Goal: Obtain resource: Download file/media

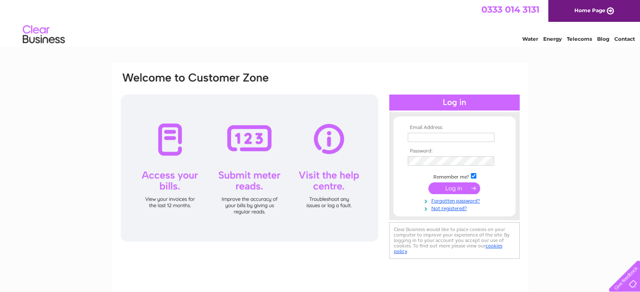
type input "[PERSON_NAME][EMAIL_ADDRESS][PERSON_NAME][DOMAIN_NAME]"
click at [469, 188] on input "submit" at bounding box center [454, 189] width 52 height 12
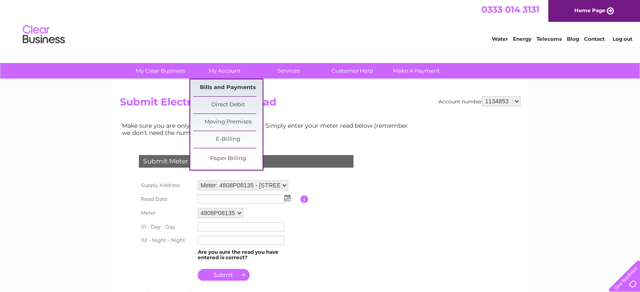
click at [241, 86] on link "Bills and Payments" at bounding box center [227, 87] width 69 height 17
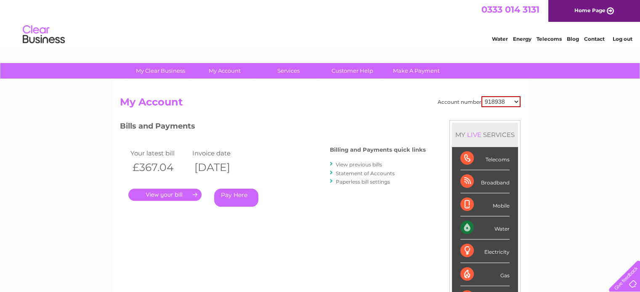
click at [511, 100] on select "918938 927106 930247 934594 934597 941698 979159 989143 994306 1094838 1096227 …" at bounding box center [500, 101] width 39 height 11
drag, startPoint x: 511, startPoint y: 100, endPoint x: 506, endPoint y: 101, distance: 5.5
click at [511, 100] on select "918938 927106 930247 934594 934597 941698 979159 989143 994306 1094838 1096227 …" at bounding box center [500, 101] width 39 height 11
click at [173, 198] on link "." at bounding box center [164, 195] width 73 height 12
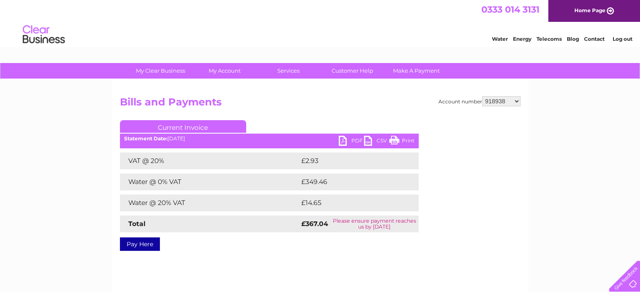
click at [357, 140] on link "PDF" at bounding box center [351, 142] width 25 height 12
click at [492, 103] on select "918938 927106 930247 934594 934597 941698 979159 989143 994306 1094838 1096227 …" at bounding box center [501, 101] width 38 height 10
select select "927106"
click at [482, 96] on select "918938 927106 930247 934594 934597 941698 979159 989143 994306 1094838 1096227 …" at bounding box center [501, 101] width 38 height 10
click at [348, 138] on link "PDF" at bounding box center [351, 142] width 25 height 12
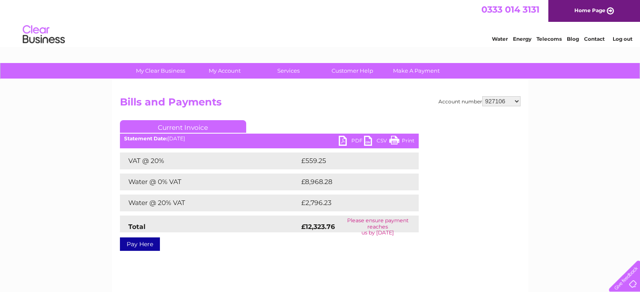
click at [432, 123] on div "Account number 918938 927106 930247 934594 934597 941698 979159 989143 994306 1…" at bounding box center [320, 172] width 400 height 152
click at [504, 103] on select "918938 927106 930247 934594 934597 941698 979159 989143 994306 1094838 1096227 …" at bounding box center [501, 101] width 38 height 10
select select "930247"
click at [482, 96] on select "918938 927106 930247 934594 934597 941698 979159 989143 994306 1094838 1096227 …" at bounding box center [501, 101] width 38 height 10
click at [352, 139] on link "PDF" at bounding box center [351, 142] width 25 height 12
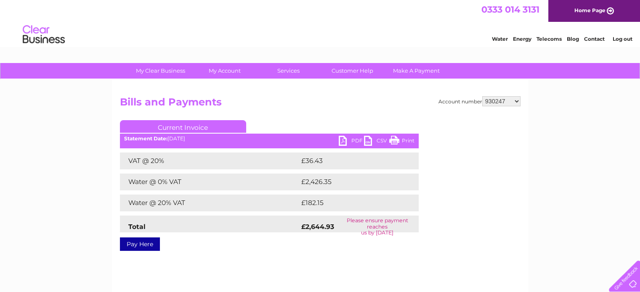
click at [499, 101] on select "918938 927106 930247 934594 934597 941698 979159 989143 994306 1094838 1096227 …" at bounding box center [501, 101] width 38 height 10
select select "934594"
click at [482, 96] on select "918938 927106 930247 934594 934597 941698 979159 989143 994306 1094838 1096227 …" at bounding box center [501, 101] width 38 height 10
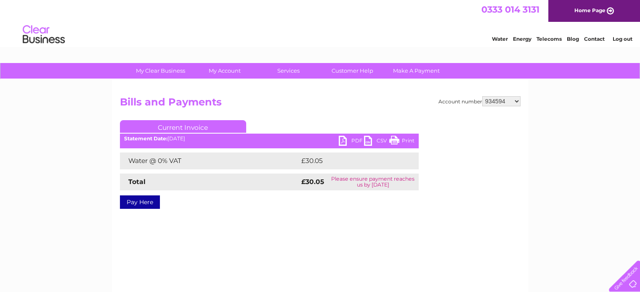
click at [345, 140] on link "PDF" at bounding box center [351, 142] width 25 height 12
click at [498, 102] on select "918938 927106 930247 934594 934597 941698 979159 989143 994306 1094838 1096227 …" at bounding box center [501, 101] width 38 height 10
select select "934597"
click at [482, 96] on select "918938 927106 930247 934594 934597 941698 979159 989143 994306 1094838 1096227 …" at bounding box center [501, 101] width 38 height 10
click at [344, 139] on link "PDF" at bounding box center [351, 142] width 25 height 12
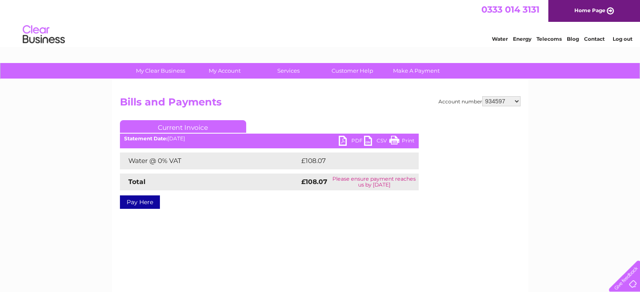
click at [498, 103] on select "918938 927106 930247 934594 934597 941698 979159 989143 994306 1094838 1096227 …" at bounding box center [501, 101] width 38 height 10
select select "941698"
click at [482, 96] on select "918938 927106 930247 934594 934597 941698 979159 989143 994306 1094838 1096227 …" at bounding box center [501, 101] width 38 height 10
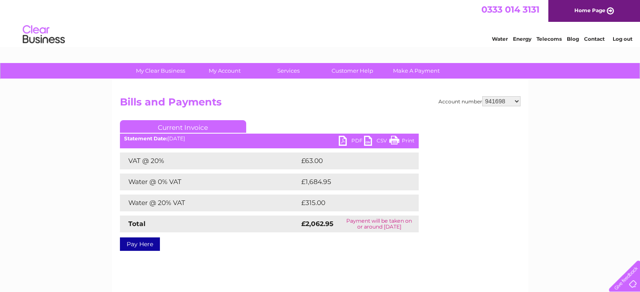
click at [347, 141] on link "PDF" at bounding box center [351, 142] width 25 height 12
click at [496, 101] on select "918938 927106 930247 934594 934597 941698 979159 989143 994306 1094838 1096227 …" at bounding box center [501, 101] width 38 height 10
select select "979159"
click at [482, 96] on select "918938 927106 930247 934594 934597 941698 979159 989143 994306 1094838 1096227 …" at bounding box center [501, 101] width 38 height 10
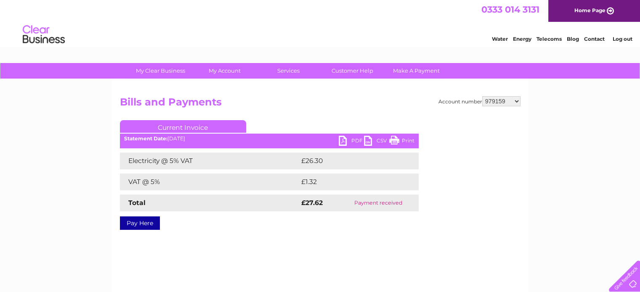
click at [342, 143] on link "PDF" at bounding box center [351, 142] width 25 height 12
click at [492, 101] on select "918938 927106 930247 934594 934597 941698 979159 989143 994306 1094838 1096227 …" at bounding box center [501, 101] width 38 height 10
select select "941698"
click at [482, 96] on select "918938 927106 930247 934594 934597 941698 979159 989143 994306 1094838 1096227 …" at bounding box center [501, 101] width 38 height 10
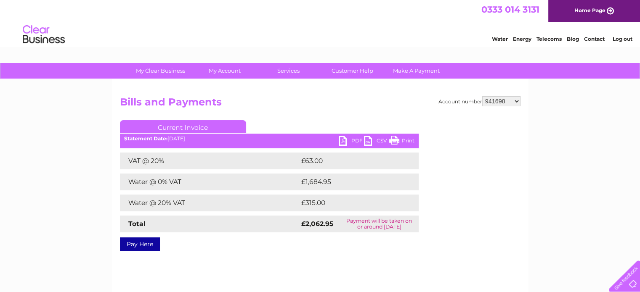
click at [505, 101] on select "918938 927106 930247 934594 934597 941698 979159 989143 994306 1094838 1096227 …" at bounding box center [501, 101] width 38 height 10
select select "979159"
click at [482, 96] on select "918938 927106 930247 934594 934597 941698 979159 989143 994306 1094838 1096227 …" at bounding box center [501, 101] width 38 height 10
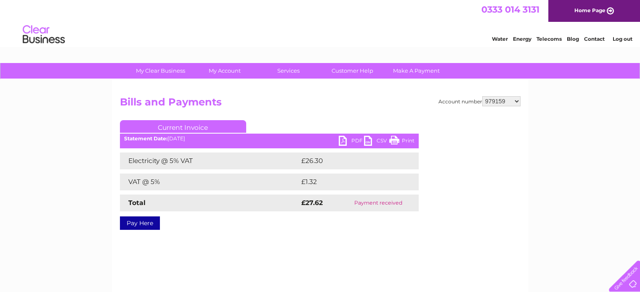
click at [498, 99] on select "918938 927106 930247 934594 934597 941698 979159 989143 994306 1094838 1096227 …" at bounding box center [501, 101] width 38 height 10
select select "989143"
click at [482, 96] on select "918938 927106 930247 934594 934597 941698 979159 989143 994306 1094838 1096227 …" at bounding box center [501, 101] width 38 height 10
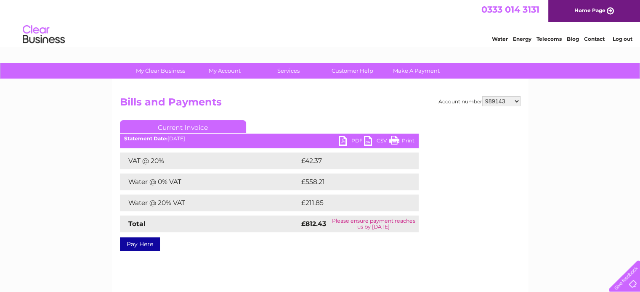
click at [347, 140] on link "PDF" at bounding box center [351, 142] width 25 height 12
click at [500, 98] on select "918938 927106 930247 934594 934597 941698 979159 989143 994306 1094838 1096227 …" at bounding box center [501, 101] width 38 height 10
select select "994306"
click at [482, 96] on select "918938 927106 930247 934594 934597 941698 979159 989143 994306 1094838 1096227 …" at bounding box center [501, 101] width 38 height 10
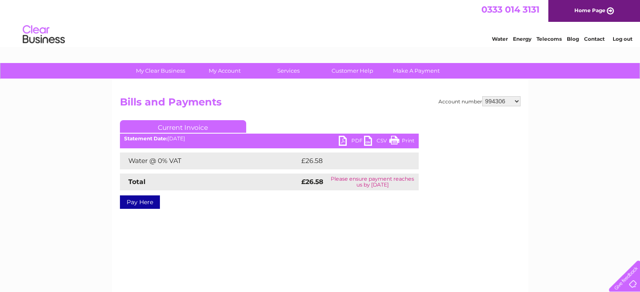
click at [341, 140] on link "PDF" at bounding box center [351, 142] width 25 height 12
click at [493, 104] on select "918938 927106 930247 934594 934597 941698 979159 989143 994306 1094838 1096227 …" at bounding box center [501, 101] width 38 height 10
select select "1096227"
click at [482, 96] on select "918938 927106 930247 934594 934597 941698 979159 989143 994306 1094838 1096227 …" at bounding box center [501, 101] width 38 height 10
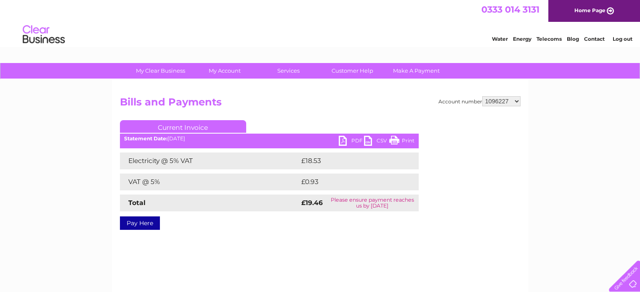
click at [347, 142] on link "PDF" at bounding box center [351, 142] width 25 height 12
click at [505, 102] on select "918938 927106 930247 934594 934597 941698 979159 989143 994306 1094838 1096227 …" at bounding box center [501, 101] width 38 height 10
select select "1094838"
click at [482, 96] on select "918938 927106 930247 934594 934597 941698 979159 989143 994306 1094838 1096227 …" at bounding box center [501, 101] width 38 height 10
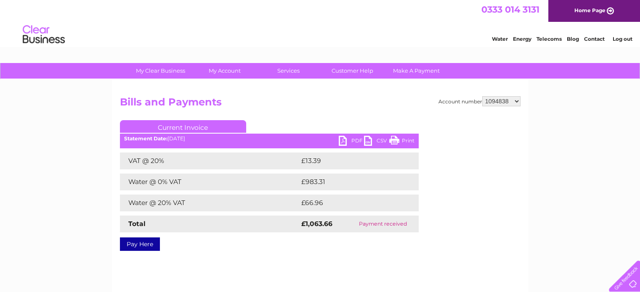
click at [500, 101] on select "918938 927106 930247 934594 934597 941698 979159 989143 994306 1094838 1096227 …" at bounding box center [501, 101] width 38 height 10
select select "1101534"
click at [482, 96] on select "918938 927106 930247 934594 934597 941698 979159 989143 994306 1094838 1096227 …" at bounding box center [501, 101] width 38 height 10
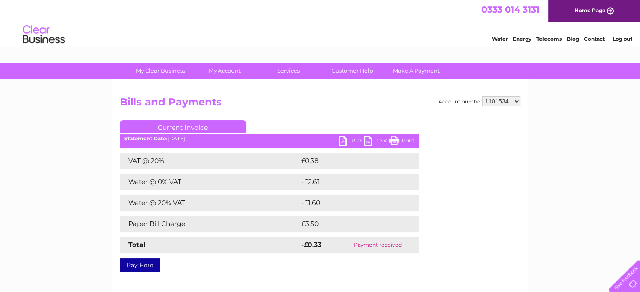
click at [506, 98] on select "918938 927106 930247 934594 934597 941698 979159 989143 994306 1094838 1096227 …" at bounding box center [501, 101] width 38 height 10
select select "1104726"
click at [482, 96] on select "918938 927106 930247 934594 934597 941698 979159 989143 994306 1094838 1096227 …" at bounding box center [501, 101] width 38 height 10
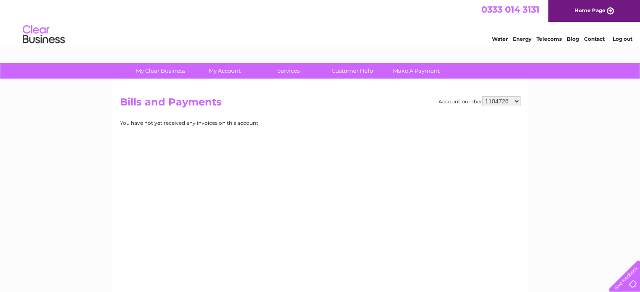
click at [497, 103] on select "918938 927106 930247 934594 934597 941698 979159 989143 994306 1094838 1096227 …" at bounding box center [501, 101] width 38 height 10
select select "1134318"
click at [482, 96] on select "918938 927106 930247 934594 934597 941698 979159 989143 994306 1094838 1096227 …" at bounding box center [501, 101] width 38 height 10
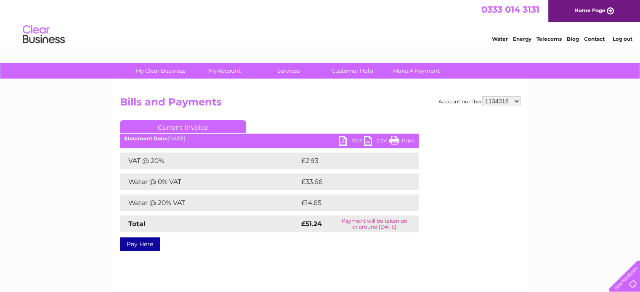
click at [349, 138] on link "PDF" at bounding box center [351, 142] width 25 height 12
click at [500, 103] on select "918938 927106 930247 934594 934597 941698 979159 989143 994306 1094838 1096227 …" at bounding box center [501, 101] width 38 height 10
select select "1134853"
click at [482, 96] on select "918938 927106 930247 934594 934597 941698 979159 989143 994306 1094838 1096227 …" at bounding box center [501, 101] width 38 height 10
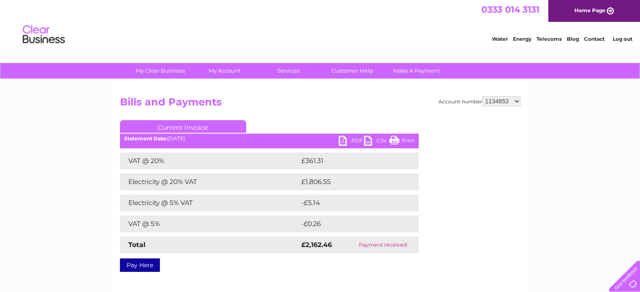
click at [500, 98] on select "918938 927106 930247 934594 934597 941698 979159 989143 994306 1094838 1096227 …" at bounding box center [501, 101] width 38 height 10
select select "1139327"
click at [482, 96] on select "918938 927106 930247 934594 934597 941698 979159 989143 994306 1094838 1096227 …" at bounding box center [501, 101] width 38 height 10
click at [500, 103] on select "918938 927106 930247 934594 934597 941698 979159 989143 994306 1094838 1096227 …" at bounding box center [501, 101] width 38 height 10
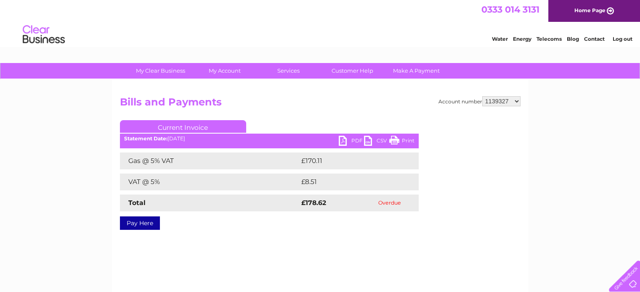
click at [500, 106] on h2 "Bills and Payments" at bounding box center [320, 104] width 400 height 16
click at [500, 104] on select "918938 927106 930247 934594 934597 941698 979159 989143 994306 1094838 1096227 …" at bounding box center [501, 101] width 38 height 10
select select "1140013"
click at [482, 96] on select "918938 927106 930247 934594 934597 941698 979159 989143 994306 1094838 1096227 …" at bounding box center [501, 101] width 38 height 10
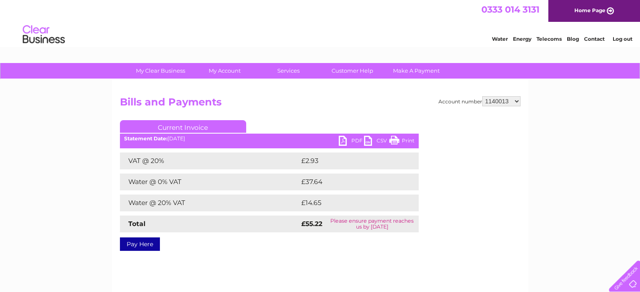
click at [348, 145] on link "PDF" at bounding box center [351, 142] width 25 height 12
click at [511, 102] on select "918938 927106 930247 934594 934597 941698 979159 989143 994306 1094838 1096227 …" at bounding box center [501, 101] width 38 height 10
select select "1140304"
click at [482, 96] on select "918938 927106 930247 934594 934597 941698 979159 989143 994306 1094838 1096227 …" at bounding box center [501, 101] width 38 height 10
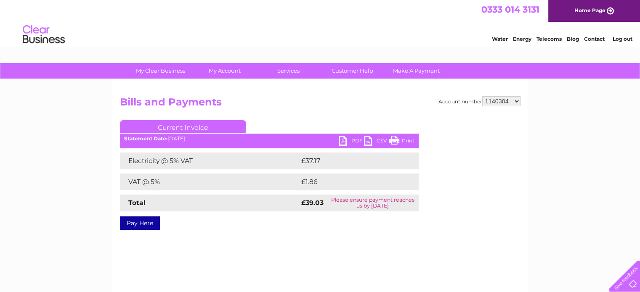
click at [347, 139] on link "PDF" at bounding box center [351, 142] width 25 height 12
click at [511, 101] on select "918938 927106 930247 934594 934597 941698 979159 989143 994306 1094838 1096227 …" at bounding box center [501, 101] width 38 height 10
select select "1142816"
click at [482, 96] on select "918938 927106 930247 934594 934597 941698 979159 989143 994306 1094838 1096227 …" at bounding box center [501, 101] width 38 height 10
click at [343, 138] on link "PDF" at bounding box center [351, 142] width 25 height 12
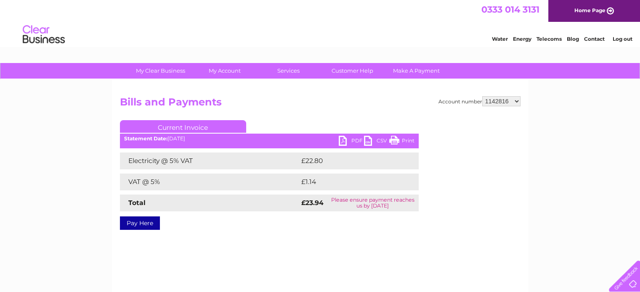
click at [570, 227] on div "My Clear Business Login Details My Details My Preferences Link Account My Accou…" at bounding box center [320, 261] width 640 height 396
click at [500, 101] on select "918938 927106 930247 934594 934597 941698 979159 989143 994306 1094838 1096227 …" at bounding box center [501, 101] width 38 height 10
select select "30266118"
click at [482, 96] on select "918938 927106 930247 934594 934597 941698 979159 989143 994306 1094838 1096227 …" at bounding box center [501, 101] width 38 height 10
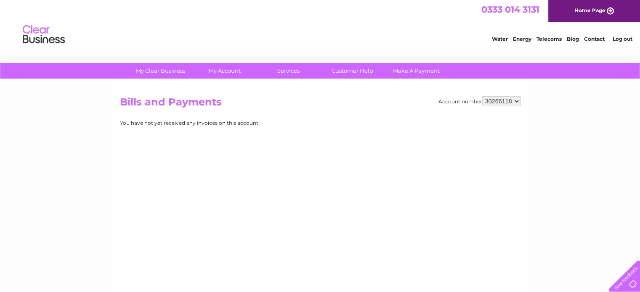
click at [507, 104] on select "918938 927106 930247 934594 934597 941698 979159 989143 994306 1094838 1096227 …" at bounding box center [501, 101] width 38 height 10
select select "30266119"
click at [482, 96] on select "918938 927106 930247 934594 934597 941698 979159 989143 994306 1094838 1096227 …" at bounding box center [501, 101] width 38 height 10
click at [505, 101] on select "918938 927106 930247 934594 934597 941698 979159 989143 994306 1094838 1096227 …" at bounding box center [501, 101] width 38 height 10
select select "30271444"
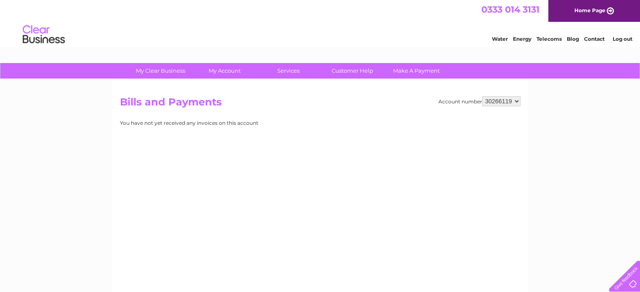
click at [482, 96] on select "918938 927106 930247 934594 934597 941698 979159 989143 994306 1094838 1096227 …" at bounding box center [501, 101] width 38 height 10
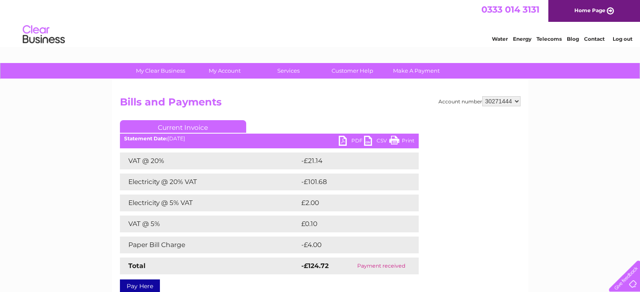
click at [504, 100] on select "918938 927106 930247 934594 934597 941698 979159 989143 994306 1094838 1096227 …" at bounding box center [501, 101] width 38 height 10
select select "30274533"
click at [482, 96] on select "918938 927106 930247 934594 934597 941698 979159 989143 994306 1094838 1096227 …" at bounding box center [501, 101] width 38 height 10
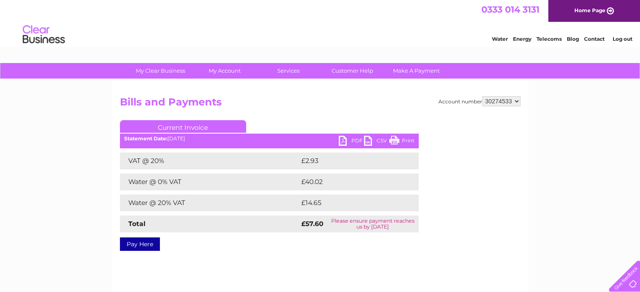
click at [345, 140] on link "PDF" at bounding box center [351, 142] width 25 height 12
click at [507, 101] on select "918938 927106 930247 934594 934597 941698 979159 989143 994306 1094838 1096227 …" at bounding box center [501, 101] width 38 height 10
select select "30283766"
click at [482, 96] on select "918938 927106 930247 934594 934597 941698 979159 989143 994306 1094838 1096227 …" at bounding box center [501, 101] width 38 height 10
click at [342, 143] on link "PDF" at bounding box center [351, 142] width 25 height 12
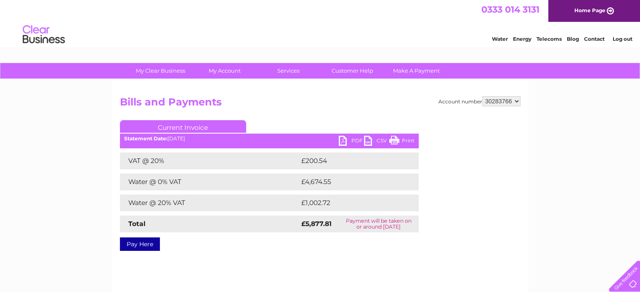
click at [507, 102] on select "918938 927106 930247 934594 934597 941698 979159 989143 994306 1094838 1096227 …" at bounding box center [501, 101] width 38 height 10
select select "30302318"
click at [482, 96] on select "918938 927106 930247 934594 934597 941698 979159 989143 994306 1094838 1096227 …" at bounding box center [501, 101] width 38 height 10
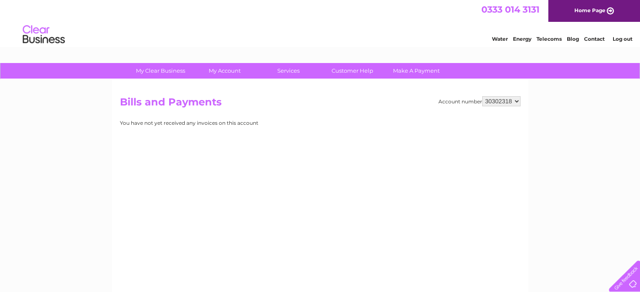
click at [499, 101] on select "918938 927106 930247 934594 934597 941698 979159 989143 994306 1094838 1096227 …" at bounding box center [501, 101] width 38 height 10
select select "30307420"
click at [482, 96] on select "918938 927106 930247 934594 934597 941698 979159 989143 994306 1094838 1096227 …" at bounding box center [501, 101] width 38 height 10
click at [505, 101] on select "918938 927106 930247 934594 934597 941698 979159 989143 994306 1094838 1096227 …" at bounding box center [501, 101] width 38 height 10
select select "934597"
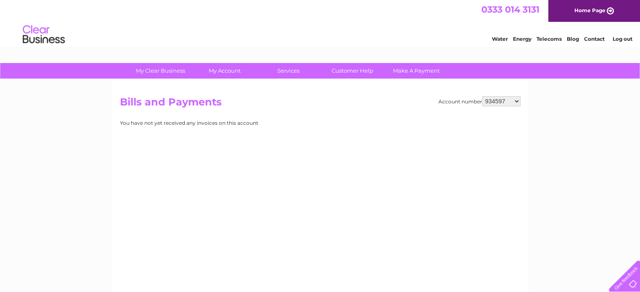
click at [482, 96] on select "918938 927106 930247 934594 934597 941698 979159 989143 994306 1094838 1096227 …" at bounding box center [501, 101] width 38 height 10
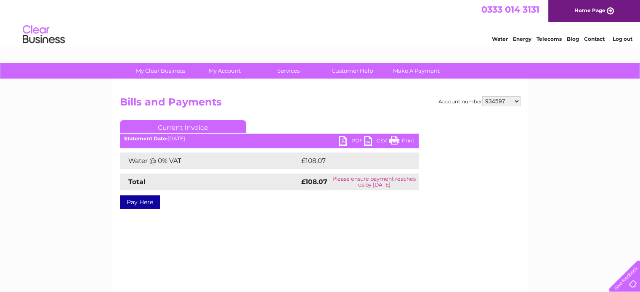
drag, startPoint x: 0, startPoint y: 0, endPoint x: 506, endPoint y: 101, distance: 515.5
click at [506, 101] on select "918938 927106 930247 934594 934597 941698 979159 989143 994306 1094838 1096227 …" at bounding box center [501, 101] width 38 height 10
select select "941698"
click at [482, 96] on select "918938 927106 930247 934594 934597 941698 979159 989143 994306 1094838 1096227 …" at bounding box center [501, 101] width 38 height 10
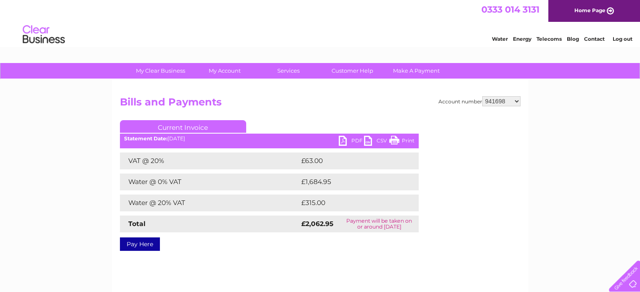
click at [505, 102] on select "918938 927106 930247 934594 934597 941698 979159 989143 994306 1094838 1096227 …" at bounding box center [501, 101] width 38 height 10
select select "979159"
click at [482, 96] on select "918938 927106 930247 934594 934597 941698 979159 989143 994306 1094838 1096227 …" at bounding box center [501, 101] width 38 height 10
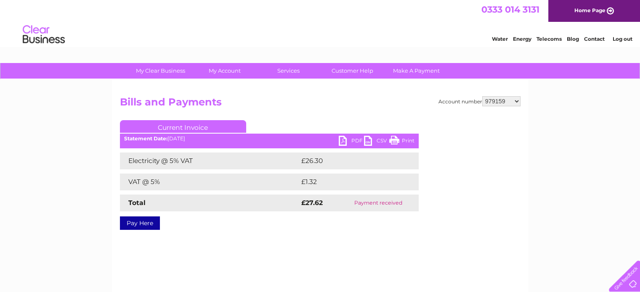
click at [511, 103] on select "918938 927106 930247 934594 934597 941698 979159 989143 994306 1094838 1096227 …" at bounding box center [501, 101] width 38 height 10
select select "989143"
click at [482, 96] on select "918938 927106 930247 934594 934597 941698 979159 989143 994306 1094838 1096227 …" at bounding box center [501, 101] width 38 height 10
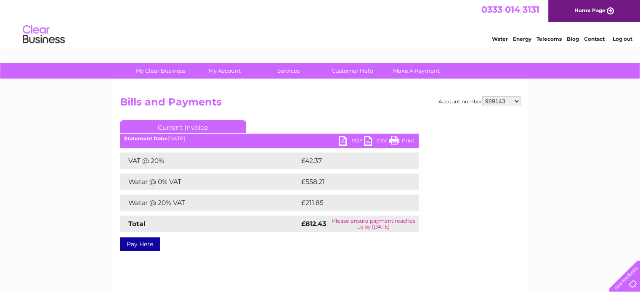
drag, startPoint x: 0, startPoint y: 0, endPoint x: 508, endPoint y: 103, distance: 518.3
click at [508, 103] on select "918938 927106 930247 934594 934597 941698 979159 989143 994306 1094838 1096227 …" at bounding box center [501, 101] width 38 height 10
select select "994306"
click at [482, 96] on select "918938 927106 930247 934594 934597 941698 979159 989143 994306 1094838 1096227 …" at bounding box center [501, 101] width 38 height 10
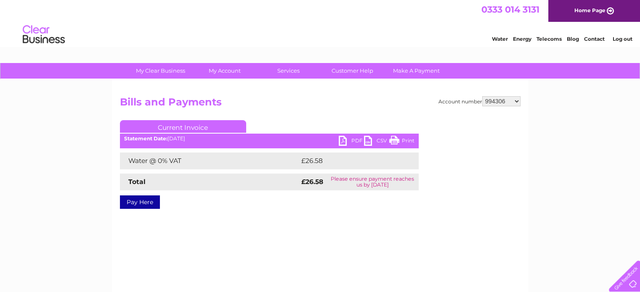
click at [496, 103] on select "918938 927106 930247 934594 934597 941698 979159 989143 994306 1094838 1096227 …" at bounding box center [501, 101] width 38 height 10
select select "1094838"
click at [482, 96] on select "918938 927106 930247 934594 934597 941698 979159 989143 994306 1094838 1096227 …" at bounding box center [501, 101] width 38 height 10
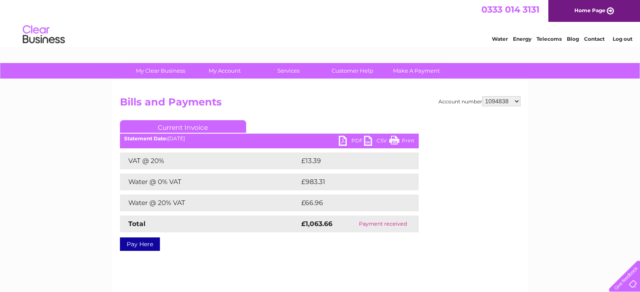
click at [503, 100] on select "918938 927106 930247 934594 934597 941698 979159 989143 994306 1094838 1096227 …" at bounding box center [501, 101] width 38 height 10
select select "1096227"
click at [482, 96] on select "918938 927106 930247 934594 934597 941698 979159 989143 994306 1094838 1096227 …" at bounding box center [501, 101] width 38 height 10
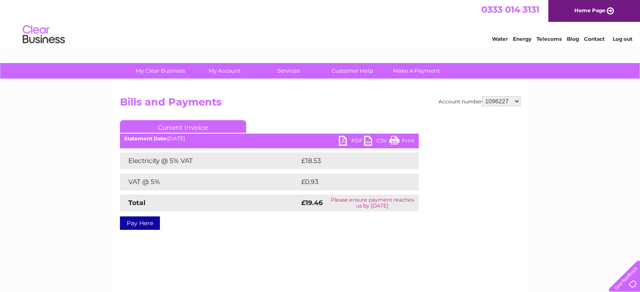
click at [508, 101] on select "918938 927106 930247 934594 934597 941698 979159 989143 994306 1094838 1096227 …" at bounding box center [501, 101] width 38 height 10
select select "1101534"
click at [482, 96] on select "918938 927106 930247 934594 934597 941698 979159 989143 994306 1094838 1096227 …" at bounding box center [501, 101] width 38 height 10
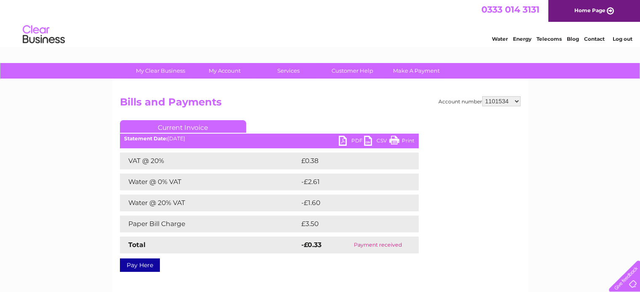
click at [511, 101] on select "918938 927106 930247 934594 934597 941698 979159 989143 994306 1094838 1096227 …" at bounding box center [501, 101] width 38 height 10
select select "1104726"
click at [482, 96] on select "918938 927106 930247 934594 934597 941698 979159 989143 994306 1094838 1096227 …" at bounding box center [501, 101] width 38 height 10
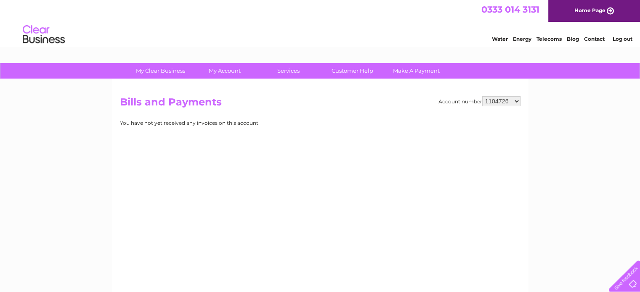
click at [504, 102] on select "918938 927106 930247 934594 934597 941698 979159 989143 994306 1094838 1096227 …" at bounding box center [501, 101] width 38 height 10
select select "1134318"
click at [482, 96] on select "918938 927106 930247 934594 934597 941698 979159 989143 994306 1094838 1096227 …" at bounding box center [501, 101] width 38 height 10
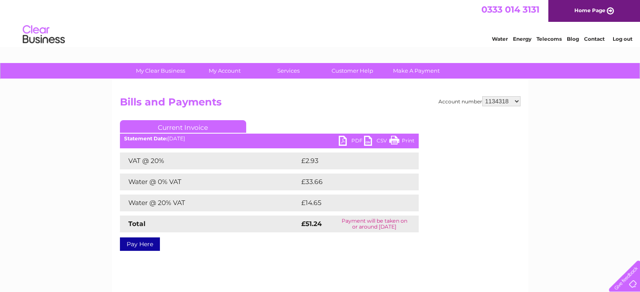
drag, startPoint x: 0, startPoint y: 0, endPoint x: 508, endPoint y: 101, distance: 517.5
click at [508, 101] on select "918938 927106 930247 934594 934597 941698 979159 989143 994306 1094838 1096227 …" at bounding box center [501, 101] width 38 height 10
select select "1134853"
click at [482, 96] on select "918938 927106 930247 934594 934597 941698 979159 989143 994306 1094838 1096227 …" at bounding box center [501, 101] width 38 height 10
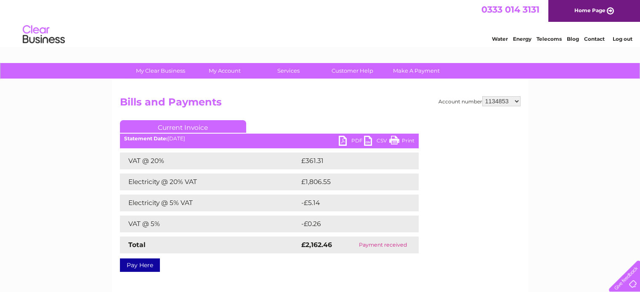
click at [506, 106] on h2 "Bills and Payments" at bounding box center [320, 104] width 400 height 16
click at [507, 103] on select "918938 927106 930247 934594 934597 941698 979159 989143 994306 1094838 1096227 …" at bounding box center [501, 101] width 38 height 10
select select "1139327"
click at [482, 96] on select "918938 927106 930247 934594 934597 941698 979159 989143 994306 1094838 1096227 …" at bounding box center [501, 101] width 38 height 10
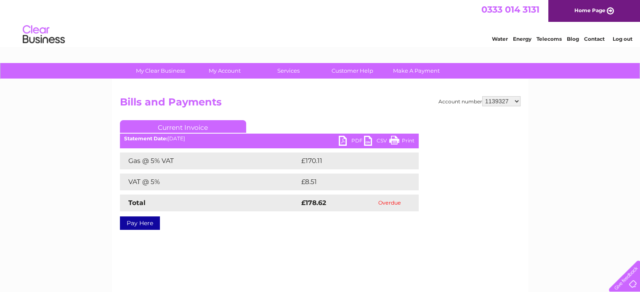
click at [511, 102] on select "918938 927106 930247 934594 934597 941698 979159 989143 994306 1094838 1096227 …" at bounding box center [501, 101] width 38 height 10
select select "1140013"
click at [482, 96] on select "918938 927106 930247 934594 934597 941698 979159 989143 994306 1094838 1096227 …" at bounding box center [501, 101] width 38 height 10
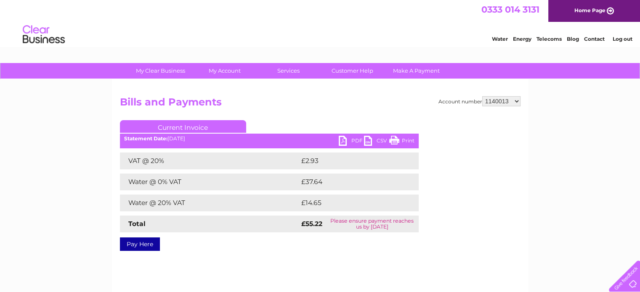
click at [507, 101] on select "918938 927106 930247 934594 934597 941698 979159 989143 994306 1094838 1096227 …" at bounding box center [501, 101] width 38 height 10
select select "1140304"
click at [482, 96] on select "918938 927106 930247 934594 934597 941698 979159 989143 994306 1094838 1096227 …" at bounding box center [501, 101] width 38 height 10
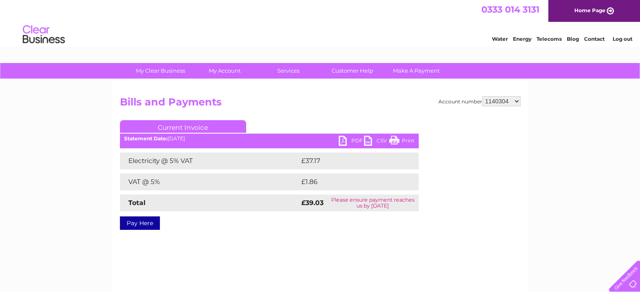
drag, startPoint x: 513, startPoint y: 98, endPoint x: 512, endPoint y: 103, distance: 4.7
click at [513, 98] on select "918938 927106 930247 934594 934597 941698 979159 989143 994306 1094838 1096227 …" at bounding box center [501, 101] width 38 height 10
select select "1142816"
click at [482, 96] on select "918938 927106 930247 934594 934597 941698 979159 989143 994306 1094838 1096227 …" at bounding box center [501, 101] width 38 height 10
click at [508, 102] on select "918938 927106 930247 934594 934597 941698 979159 989143 994306 1094838 1096227 …" at bounding box center [501, 101] width 38 height 10
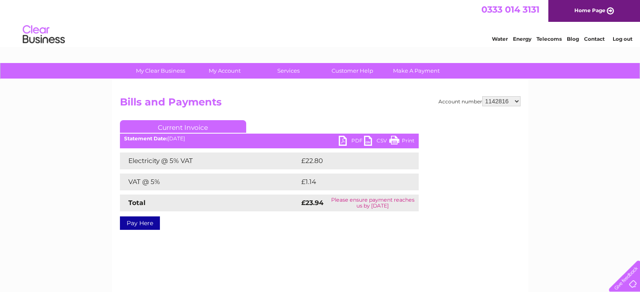
select select "30266118"
click at [482, 96] on select "918938 927106 930247 934594 934597 941698 979159 989143 994306 1094838 1096227 …" at bounding box center [501, 101] width 38 height 10
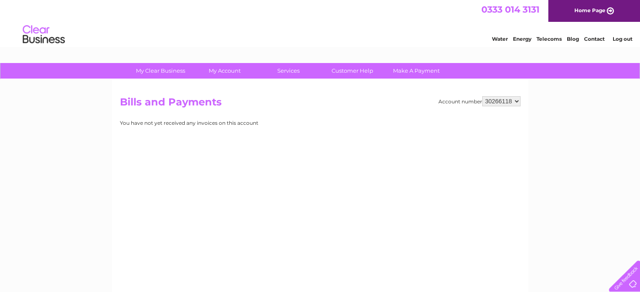
click at [513, 103] on select "918938 927106 930247 934594 934597 941698 979159 989143 994306 1094838 1096227 …" at bounding box center [501, 101] width 38 height 10
select select "30266119"
click at [482, 96] on select "918938 927106 930247 934594 934597 941698 979159 989143 994306 1094838 1096227 …" at bounding box center [501, 101] width 38 height 10
click at [501, 103] on select "918938 927106 930247 934594 934597 941698 979159 989143 994306 1094838 1096227 …" at bounding box center [501, 101] width 38 height 10
select select "30271444"
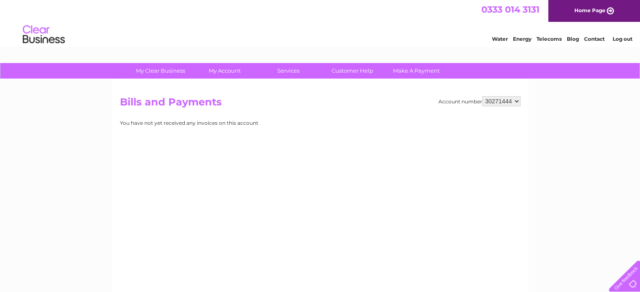
click at [482, 96] on select "918938 927106 930247 934594 934597 941698 979159 989143 994306 1094838 1096227 …" at bounding box center [501, 101] width 38 height 10
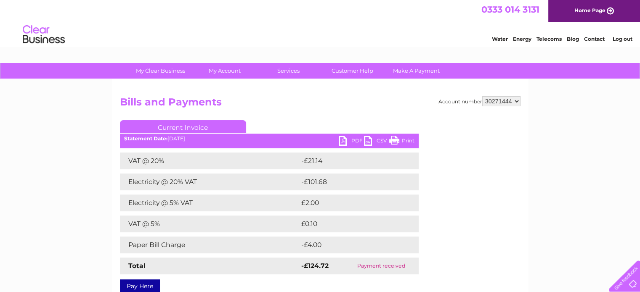
click at [503, 105] on select "918938 927106 930247 934594 934597 941698 979159 989143 994306 1094838 1096227 …" at bounding box center [501, 101] width 38 height 10
select select "30274533"
click at [482, 96] on select "918938 927106 930247 934594 934597 941698 979159 989143 994306 1094838 1096227 …" at bounding box center [501, 101] width 38 height 10
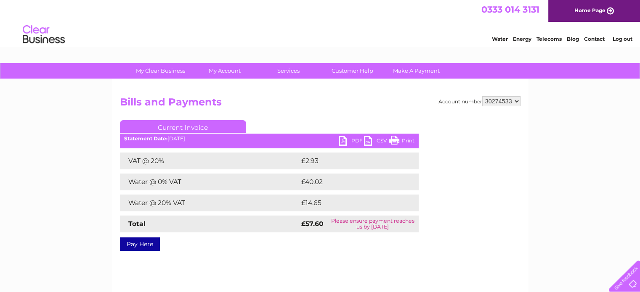
click at [505, 104] on select "918938 927106 930247 934594 934597 941698 979159 989143 994306 1094838 1096227 …" at bounding box center [501, 101] width 38 height 10
select select "30283766"
click at [482, 96] on select "918938 927106 930247 934594 934597 941698 979159 989143 994306 1094838 1096227 …" at bounding box center [501, 101] width 38 height 10
click at [506, 93] on div "Account number 918938 927106 930247 934594 934597 941698 979159 989143 994306 1…" at bounding box center [320, 197] width 416 height 236
click at [505, 96] on select "918938 927106 930247 934594 934597 941698 979159 989143 994306 1094838 1096227 …" at bounding box center [501, 101] width 38 height 10
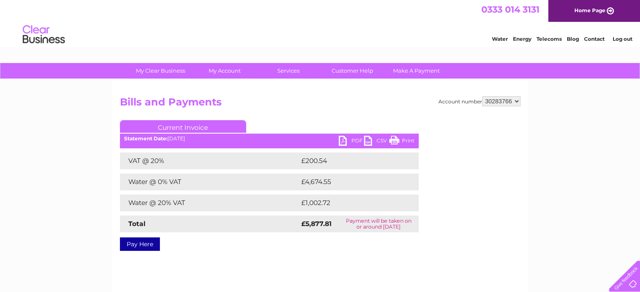
click at [506, 100] on select "918938 927106 930247 934594 934597 941698 979159 989143 994306 1094838 1096227 …" at bounding box center [501, 101] width 38 height 10
select select "30302318"
click at [482, 96] on select "918938 927106 930247 934594 934597 941698 979159 989143 994306 1094838 1096227 …" at bounding box center [501, 101] width 38 height 10
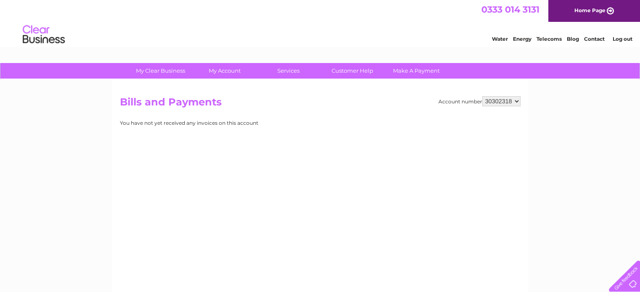
click at [508, 103] on select "918938 927106 930247 934594 934597 941698 979159 989143 994306 1094838 1096227 …" at bounding box center [501, 101] width 38 height 10
select select "30307420"
click at [482, 96] on select "918938 927106 930247 934594 934597 941698 979159 989143 994306 1094838 1096227 …" at bounding box center [501, 101] width 38 height 10
